Goal: Information Seeking & Learning: Learn about a topic

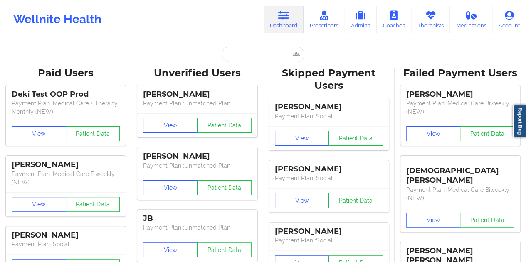
type input "[PERSON_NAME]"
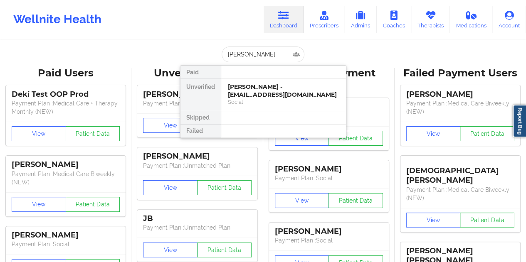
click at [261, 93] on div "[PERSON_NAME] - [EMAIL_ADDRESS][DOMAIN_NAME]" at bounding box center [283, 90] width 111 height 15
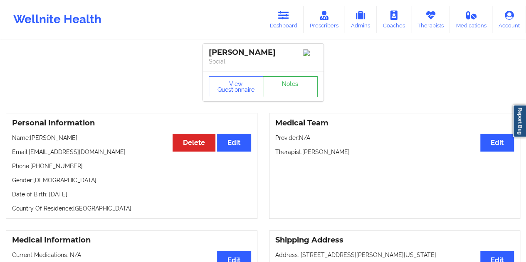
click at [288, 92] on link "Notes" at bounding box center [290, 87] width 55 height 21
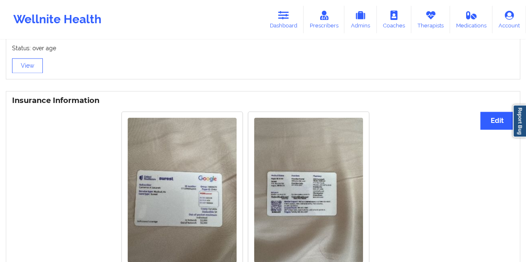
scroll to position [582, 0]
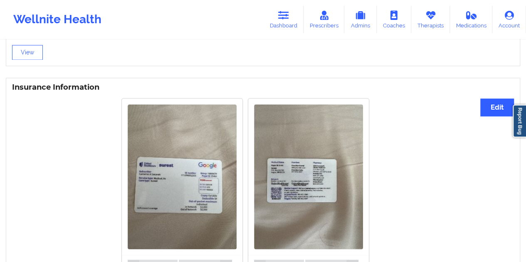
click at [178, 196] on img at bounding box center [182, 176] width 109 height 145
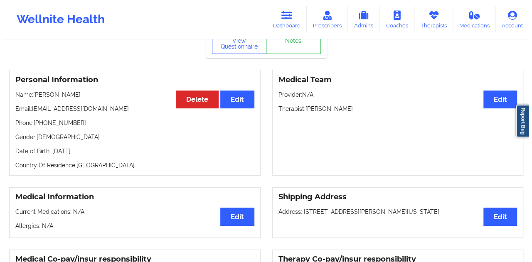
scroll to position [42, 0]
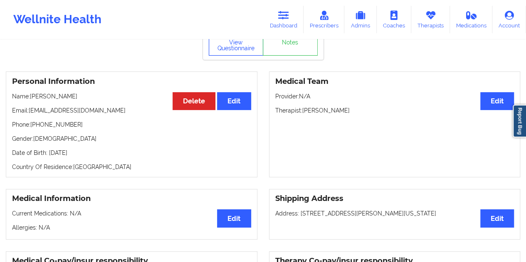
click at [240, 50] on button "View Questionnaire" at bounding box center [236, 45] width 55 height 21
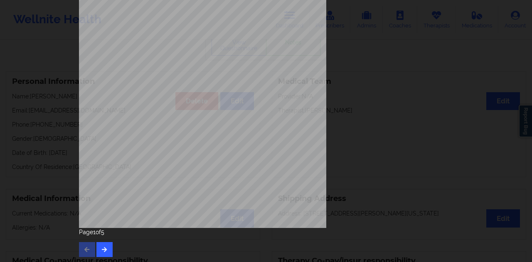
scroll to position [134, 0]
click at [106, 247] on icon "button" at bounding box center [104, 249] width 7 height 5
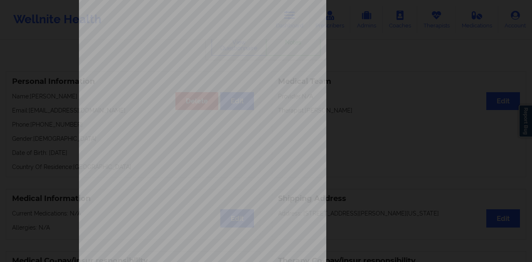
scroll to position [125, 0]
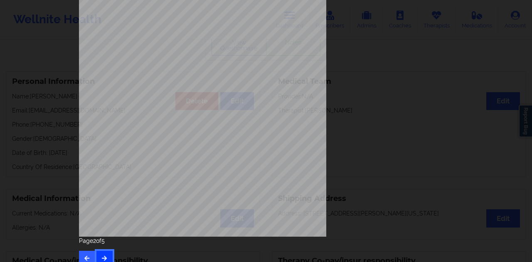
click at [101, 259] on icon "button" at bounding box center [104, 258] width 7 height 5
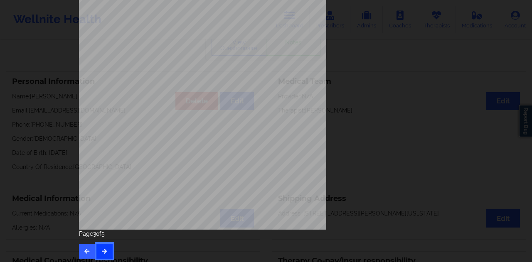
scroll to position [134, 0]
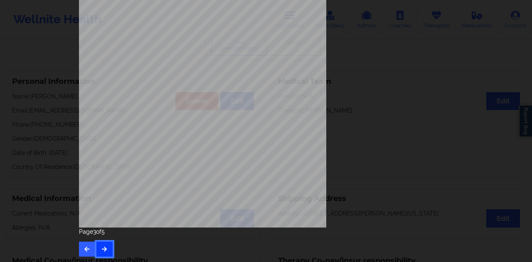
click at [106, 246] on button "button" at bounding box center [104, 249] width 16 height 15
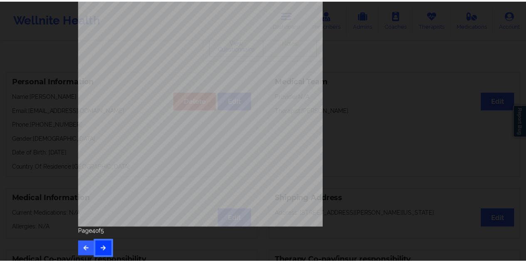
scroll to position [0, 0]
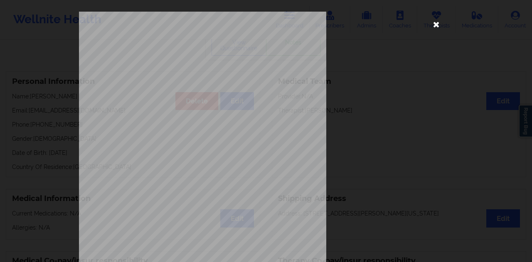
click at [437, 24] on icon at bounding box center [436, 23] width 13 height 13
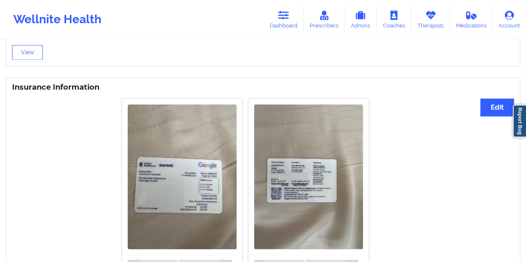
scroll to position [624, 0]
